Goal: Information Seeking & Learning: Learn about a topic

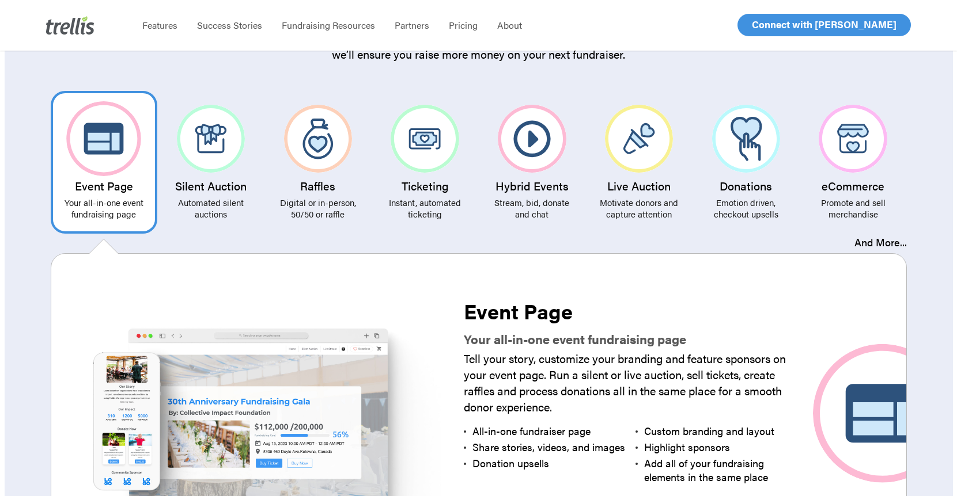
scroll to position [2232, 0]
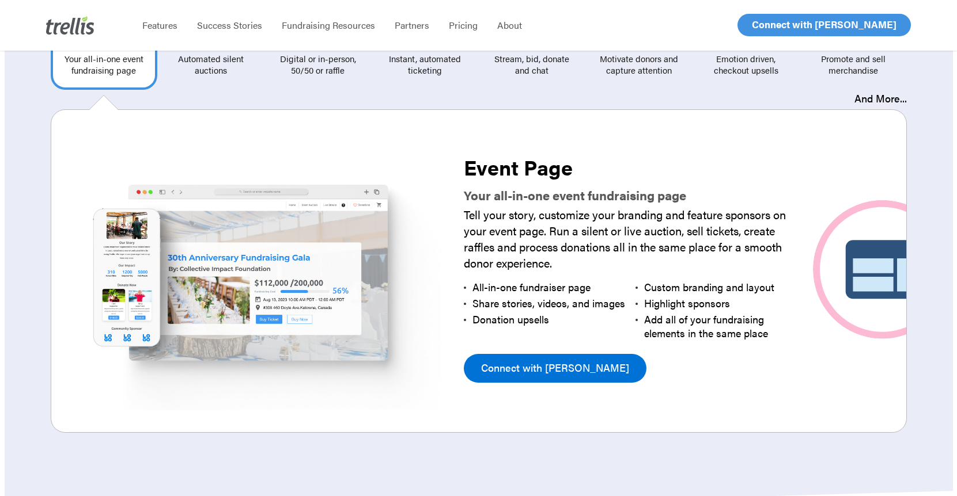
click at [521, 354] on link "Connect with [PERSON_NAME]" at bounding box center [555, 368] width 183 height 29
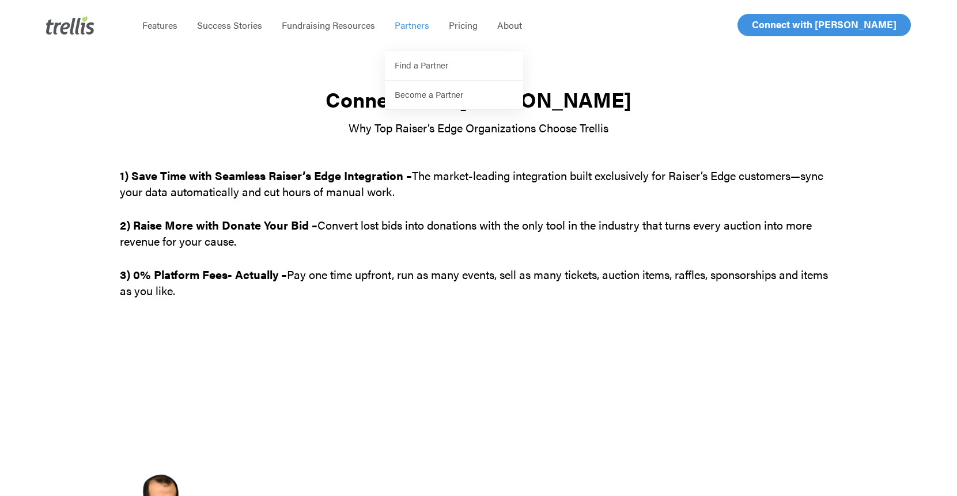
click at [411, 27] on span "Partners" at bounding box center [411, 24] width 35 height 13
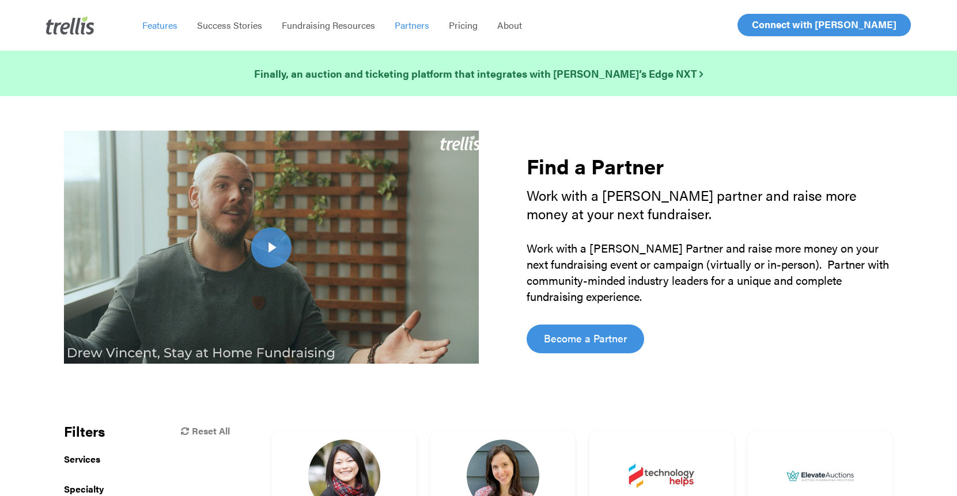
drag, startPoint x: 0, startPoint y: 0, endPoint x: 163, endPoint y: 22, distance: 164.5
click at [166, 22] on span "Features" at bounding box center [159, 24] width 35 height 13
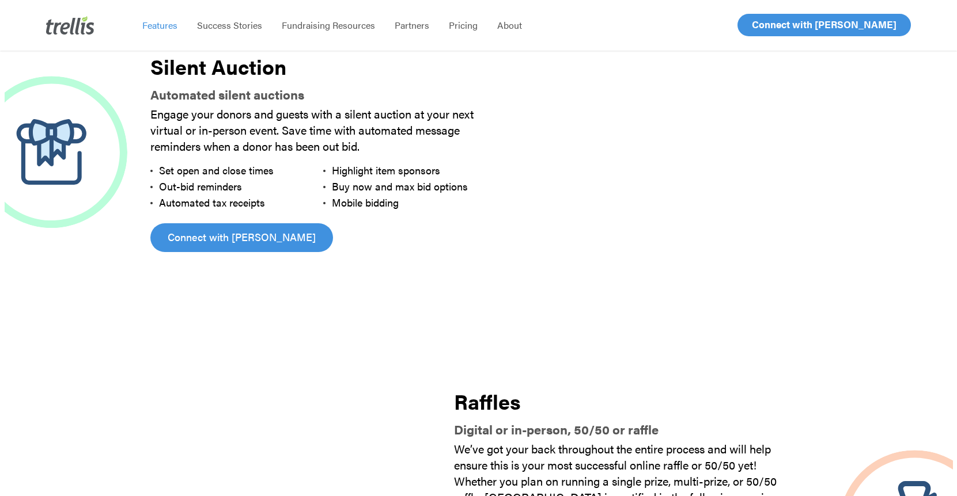
scroll to position [1296, 0]
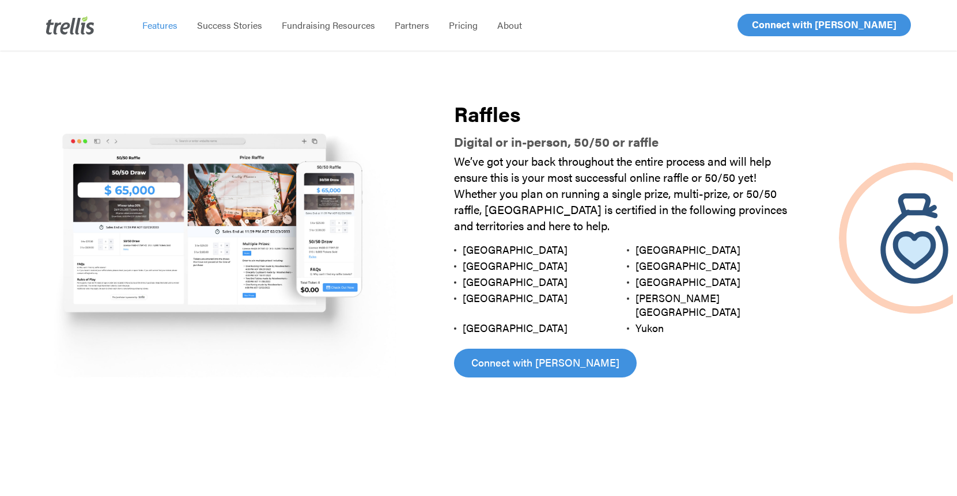
click at [155, 226] on img at bounding box center [218, 238] width 427 height 284
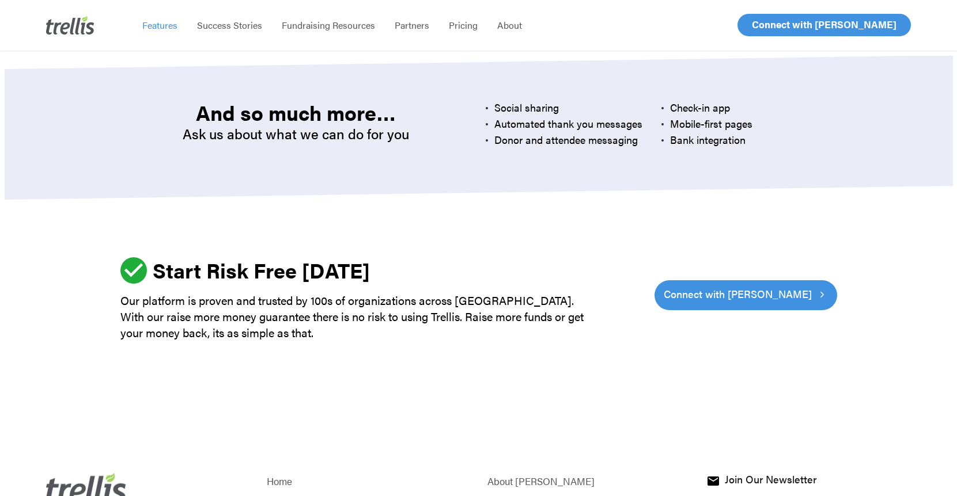
scroll to position [3538, 0]
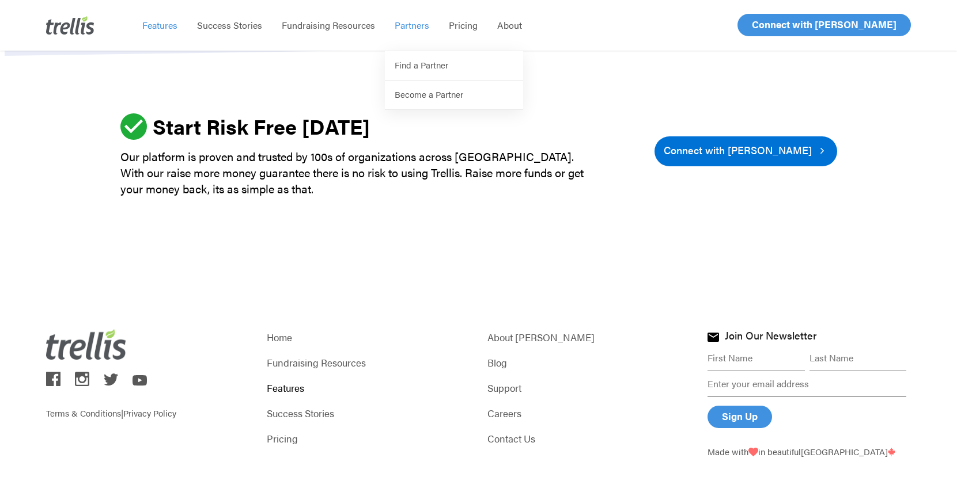
click at [730, 142] on span "Connect with [PERSON_NAME]" at bounding box center [737, 150] width 148 height 16
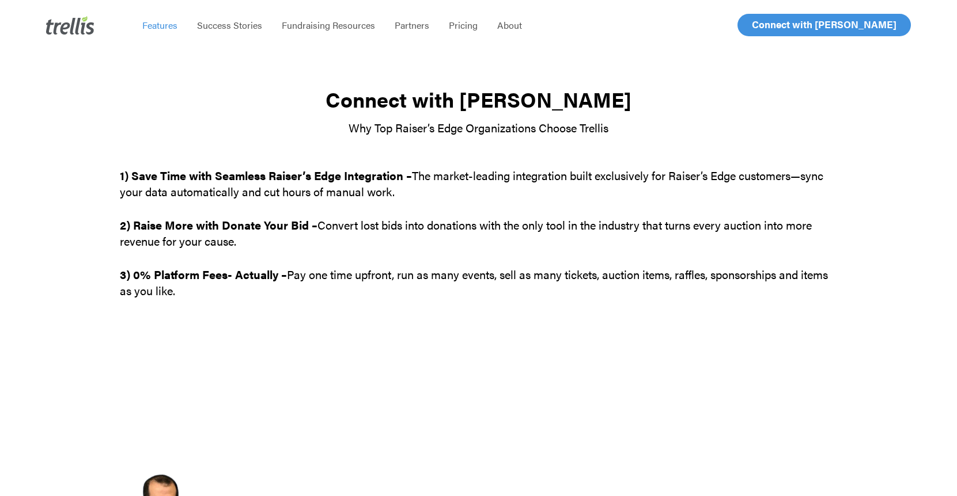
click at [162, 26] on span "Features" at bounding box center [159, 24] width 35 height 13
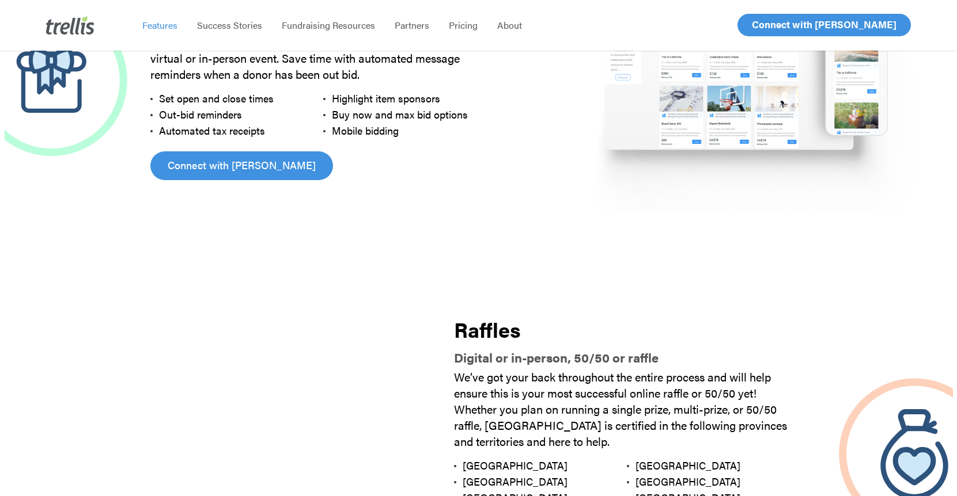
scroll to position [936, 0]
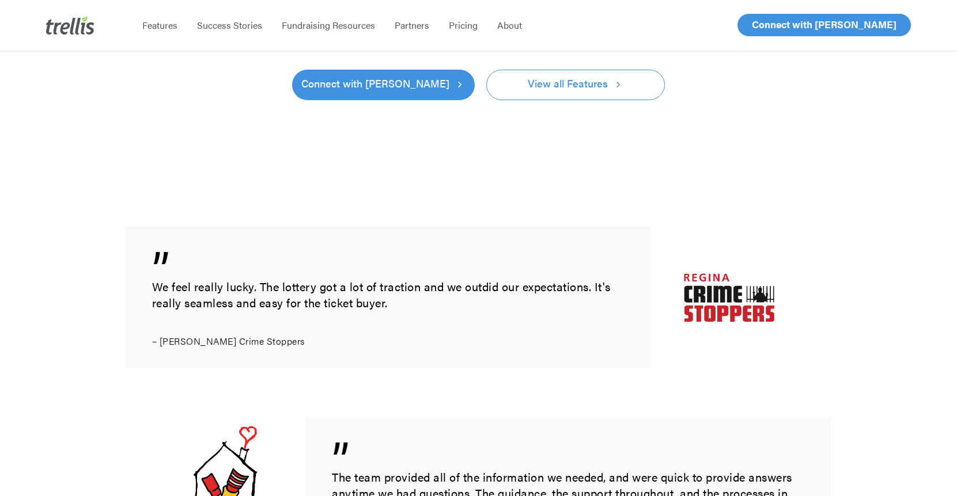
scroll to position [1080, 0]
